Goal: Feedback & Contribution: Submit feedback/report problem

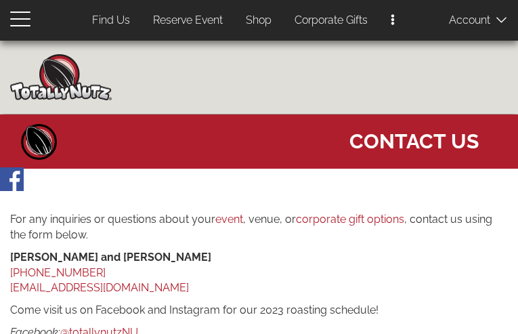
scroll to position [330, 0]
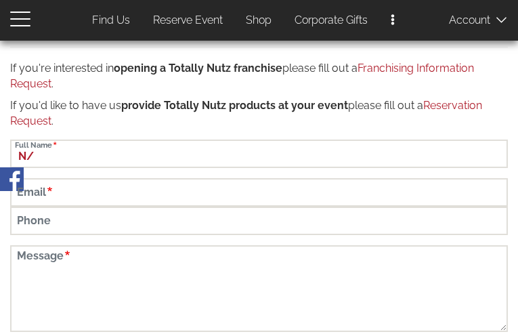
type input "N/A"
type input "[PERSON_NAME]"
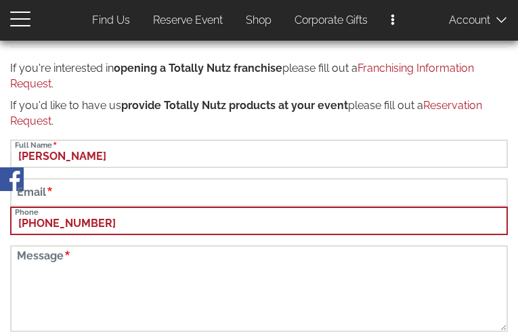
type input "[PHONE_NUMBER]"
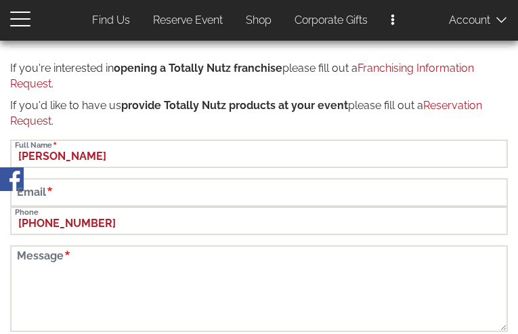
scroll to position [749, 0]
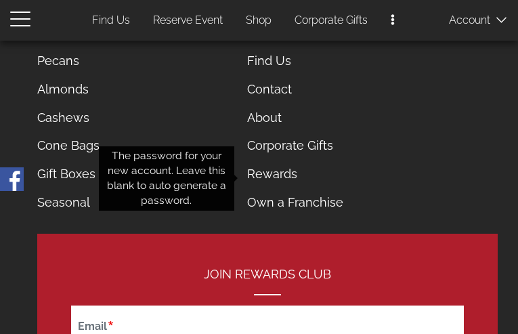
type input "[EMAIL_ADDRESS][DOMAIN_NAME]"
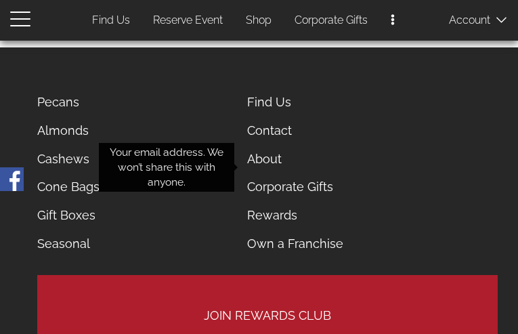
type input "[EMAIL_ADDRESS][DOMAIN_NAME]"
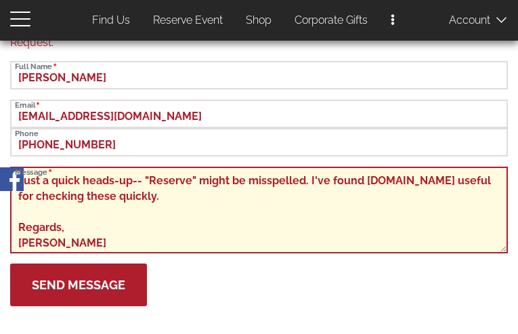
type textarea "Just a quick heads-up-- "Reserve" might be misspelled. I've found [DOMAIN_NAME]…"
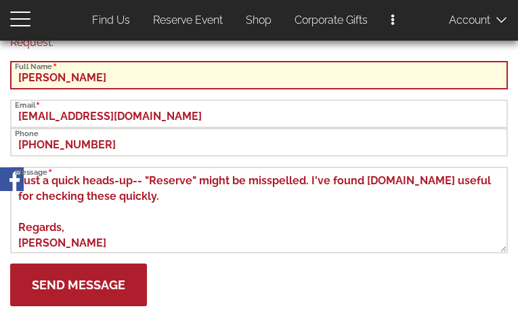
click at [10, 263] on button "Send Message" at bounding box center [78, 284] width 137 height 43
